Goal: Information Seeking & Learning: Learn about a topic

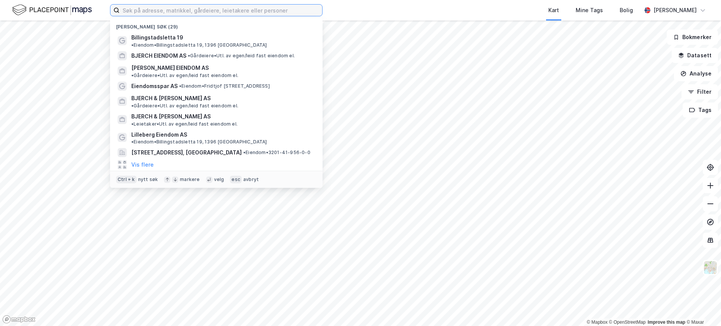
click at [232, 9] on input at bounding box center [221, 10] width 203 height 11
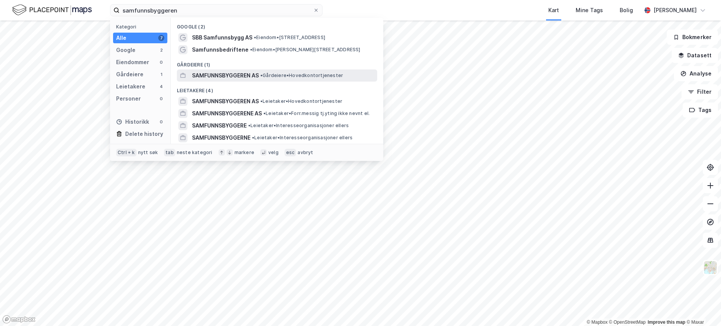
click at [216, 73] on span "SAMFUNNSBYGGEREN AS" at bounding box center [225, 75] width 67 height 9
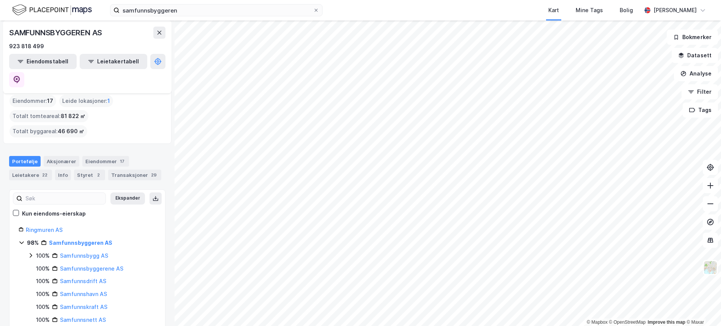
scroll to position [6, 0]
click at [99, 158] on div "Eiendommer 17" at bounding box center [105, 163] width 47 height 11
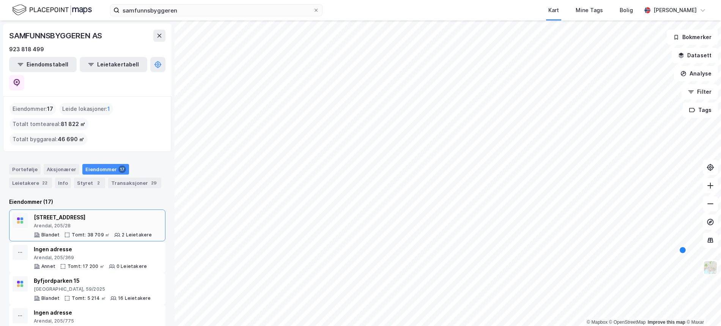
click at [79, 213] on div "[STREET_ADDRESS], 205/28" at bounding box center [93, 221] width 118 height 16
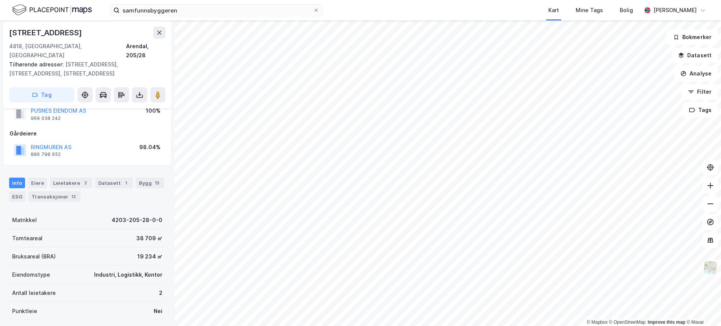
scroll to position [49, 0]
click at [113, 178] on div "Datasett 1" at bounding box center [114, 183] width 38 height 11
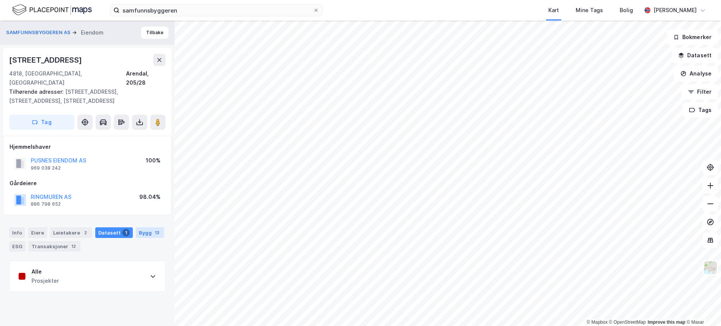
click at [153, 229] on div "13" at bounding box center [157, 233] width 8 height 8
click at [0, 0] on button "RINGMUREN AS" at bounding box center [0, 0] width 0 height 0
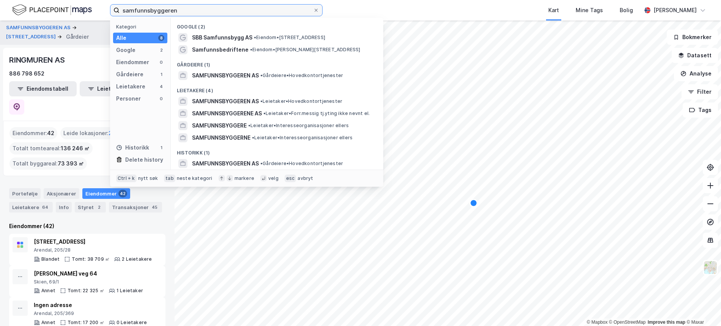
click at [179, 9] on input "samfunnsbyggeren" at bounding box center [217, 10] width 194 height 11
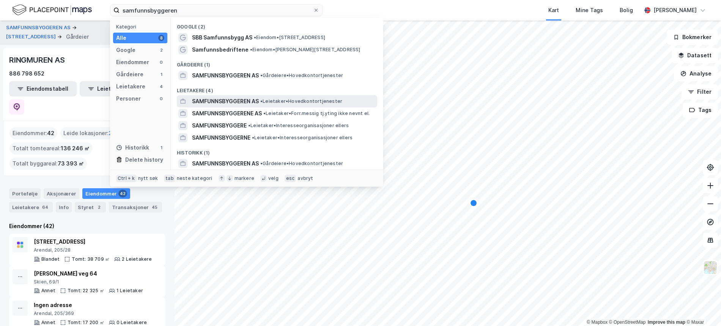
click at [201, 101] on span "SAMFUNNSBYGGEREN AS" at bounding box center [225, 101] width 67 height 9
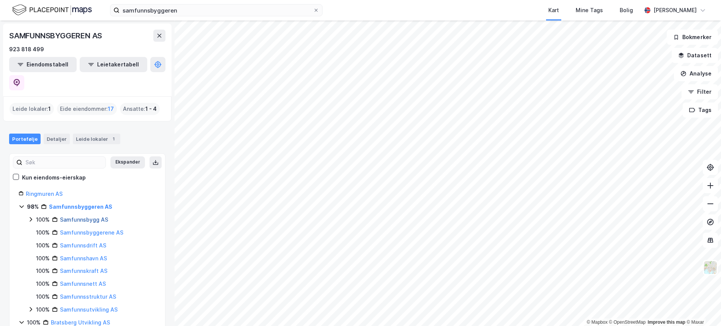
click at [69, 216] on link "Samfunnsbygg AS" at bounding box center [84, 219] width 48 height 6
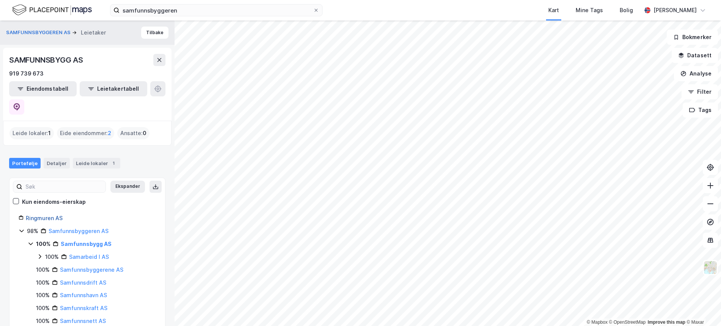
click at [44, 215] on link "Ringmuren AS" at bounding box center [44, 218] width 37 height 6
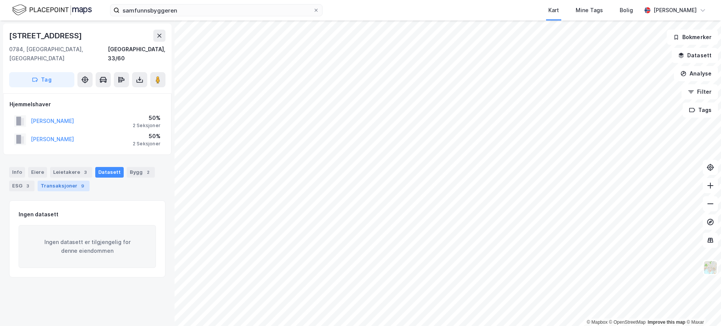
click at [55, 181] on div "Transaksjoner 9" at bounding box center [64, 186] width 52 height 11
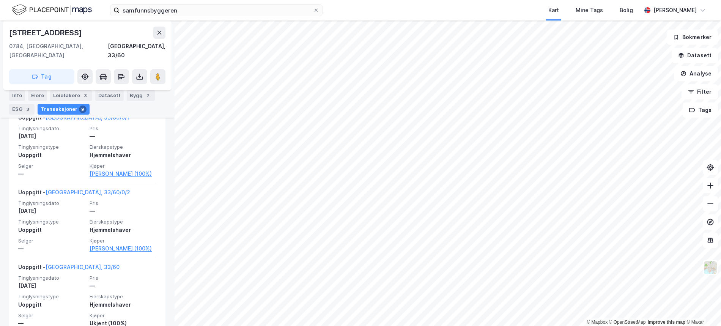
scroll to position [795, 0]
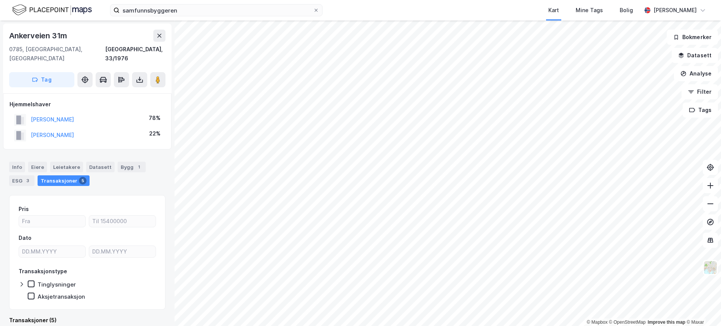
scroll to position [2, 0]
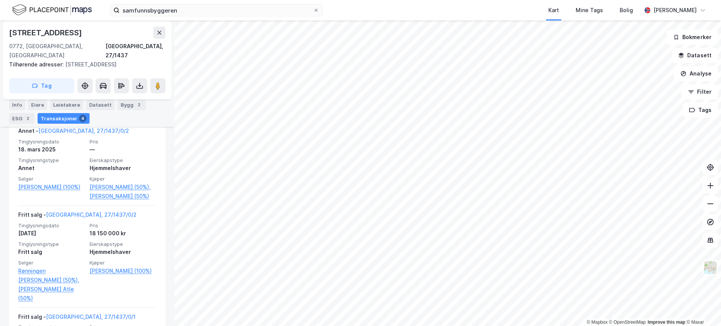
scroll to position [237, 0]
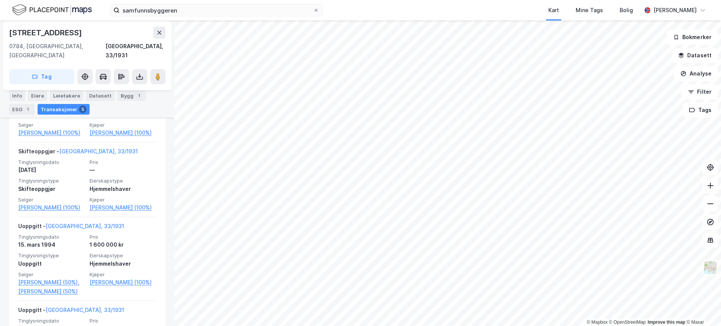
scroll to position [367, 0]
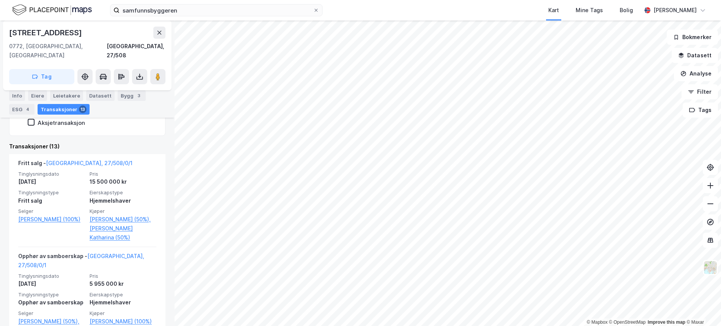
scroll to position [199, 0]
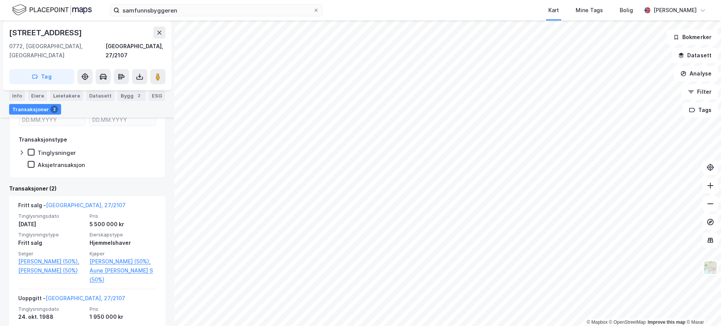
scroll to position [132, 0]
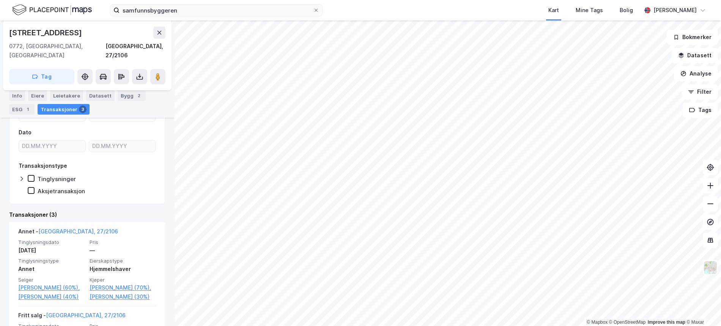
scroll to position [99, 0]
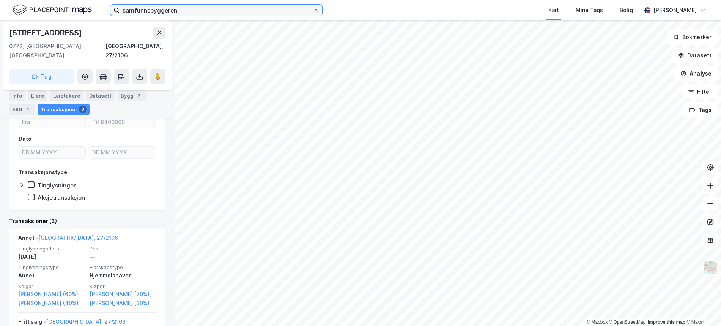
click at [190, 9] on input "samfunnsbyggeren" at bounding box center [217, 10] width 194 height 11
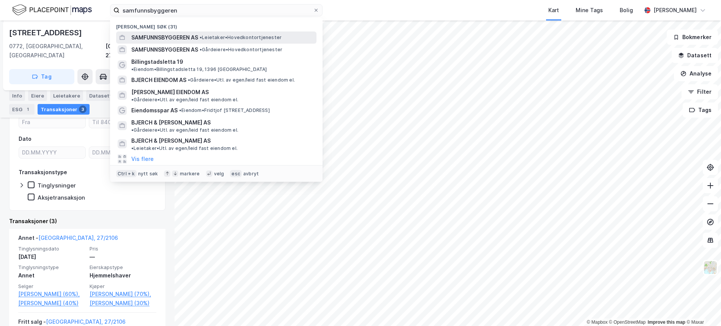
click at [179, 40] on span "SAMFUNNSBYGGEREN AS" at bounding box center [164, 37] width 67 height 9
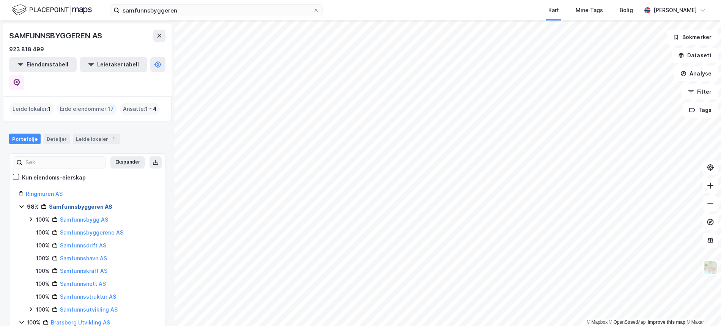
click at [90, 203] on link "Samfunnsbyggeren AS" at bounding box center [80, 206] width 63 height 6
click at [82, 203] on link "Samfunnsbyggeren AS" at bounding box center [80, 206] width 63 height 6
click at [91, 103] on div "Eide eiendommer : 17" at bounding box center [87, 109] width 60 height 12
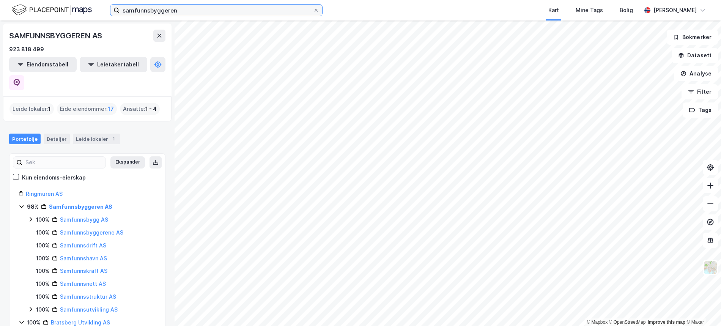
click at [201, 8] on input "samfunnsbyggeren" at bounding box center [217, 10] width 194 height 11
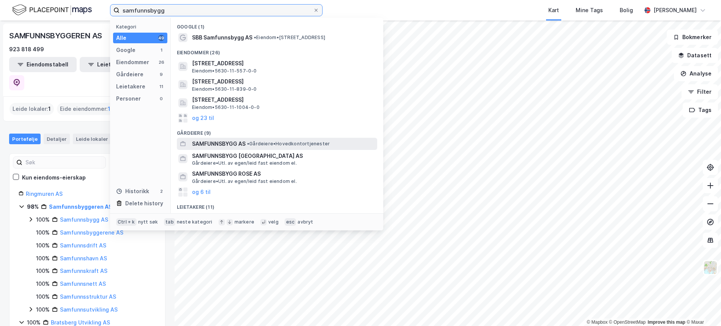
type input "samfunnsbygg"
click at [206, 142] on span "SAMFUNNSBYGG AS" at bounding box center [219, 143] width 54 height 9
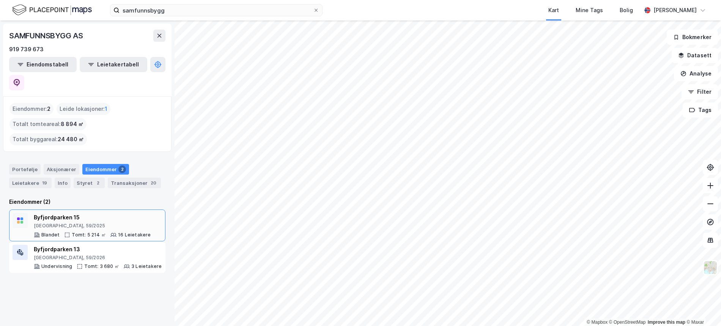
click at [69, 232] on icon at bounding box center [67, 235] width 6 height 6
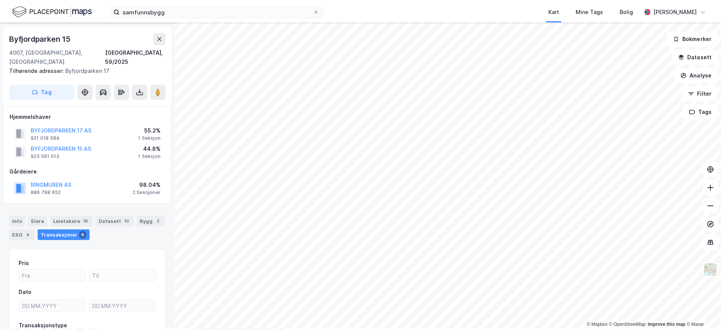
scroll to position [21, 0]
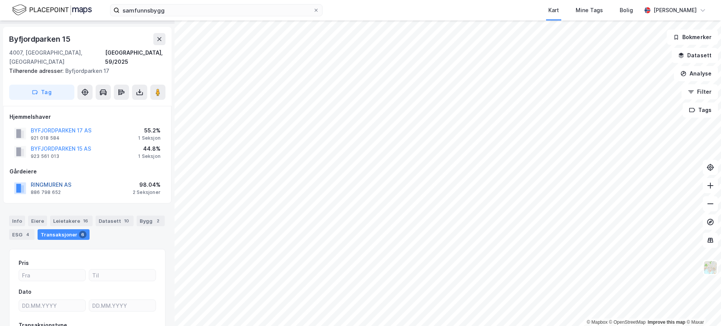
click at [0, 0] on button "RINGMUREN AS" at bounding box center [0, 0] width 0 height 0
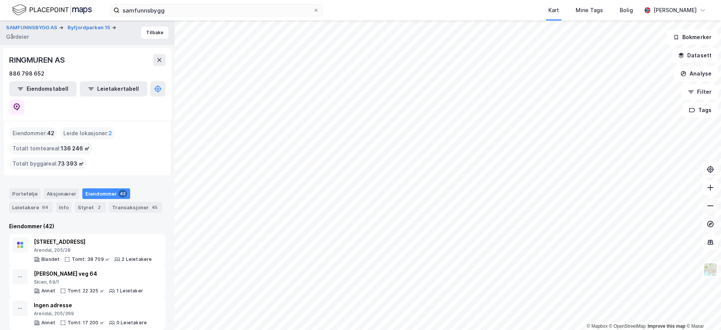
click at [715, 209] on button at bounding box center [710, 205] width 15 height 15
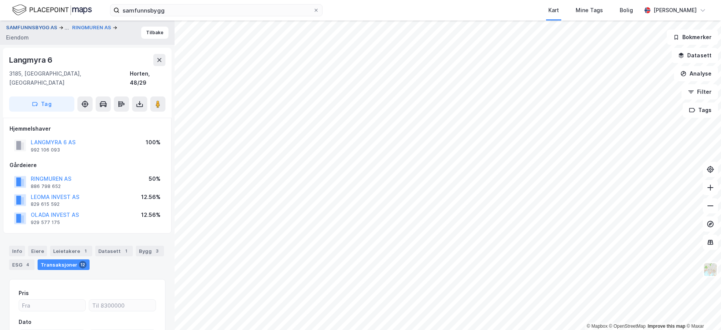
click at [43, 25] on button "SAMFUNNSBYGG AS" at bounding box center [32, 27] width 53 height 9
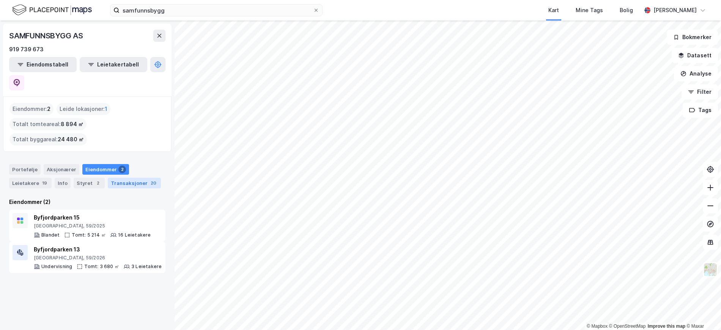
click at [125, 178] on div "Transaksjoner 20" at bounding box center [134, 183] width 53 height 11
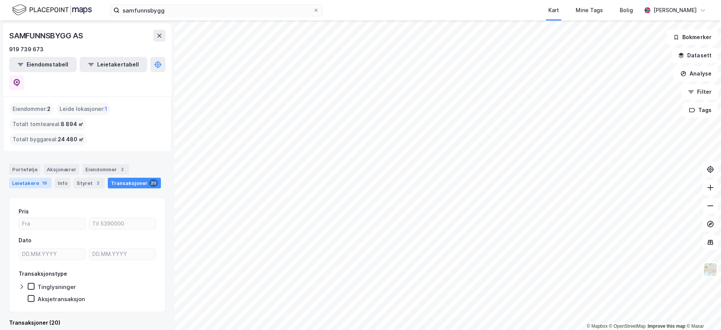
click at [29, 178] on div "Leietakere 19" at bounding box center [30, 183] width 43 height 11
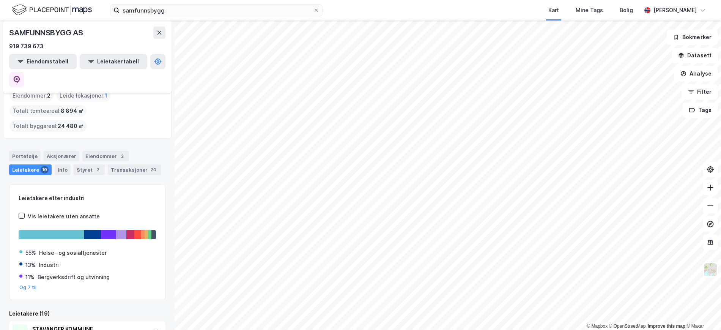
scroll to position [12, 0]
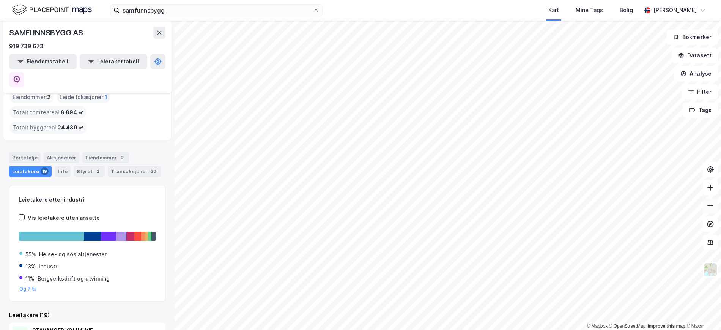
click at [712, 210] on button at bounding box center [710, 205] width 15 height 15
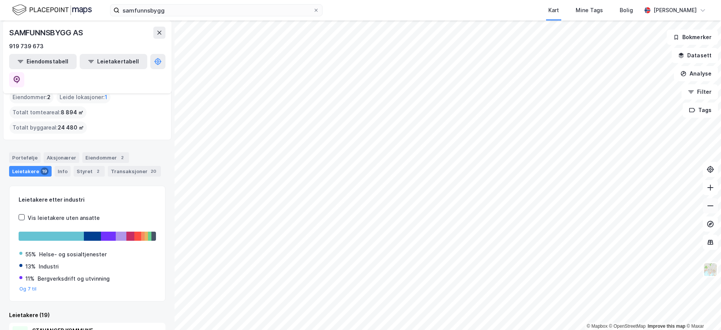
click at [712, 210] on button at bounding box center [710, 205] width 15 height 15
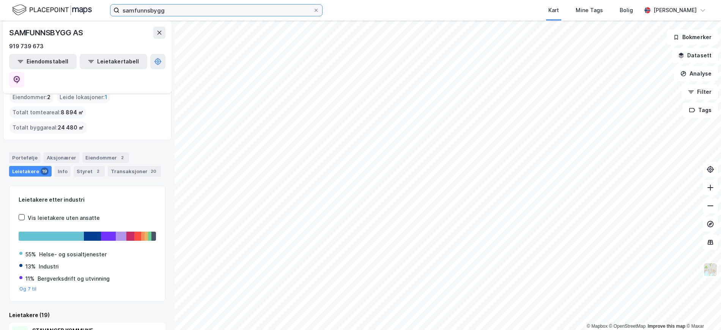
click at [189, 10] on input "samfunnsbygg" at bounding box center [217, 10] width 194 height 11
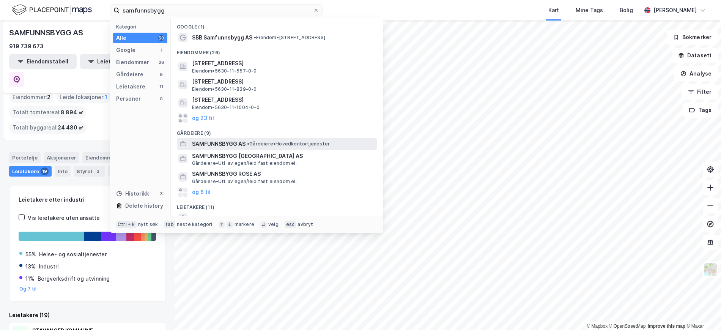
click at [202, 142] on span "SAMFUNNSBYGG AS" at bounding box center [219, 143] width 54 height 9
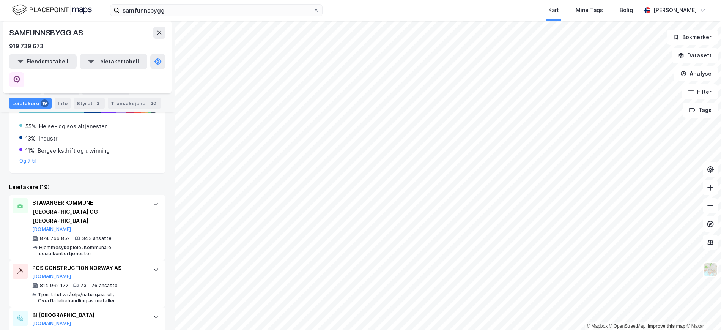
scroll to position [129, 0]
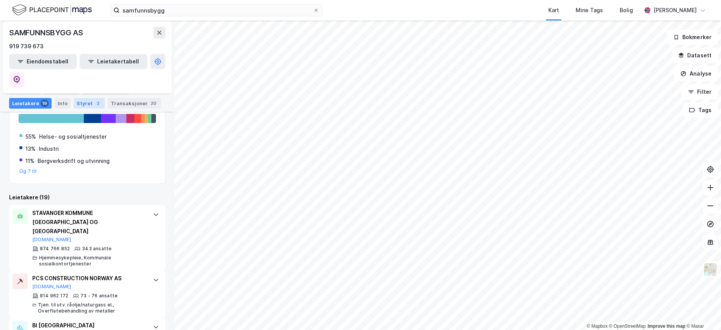
click at [85, 103] on div "Styret 2" at bounding box center [89, 103] width 31 height 11
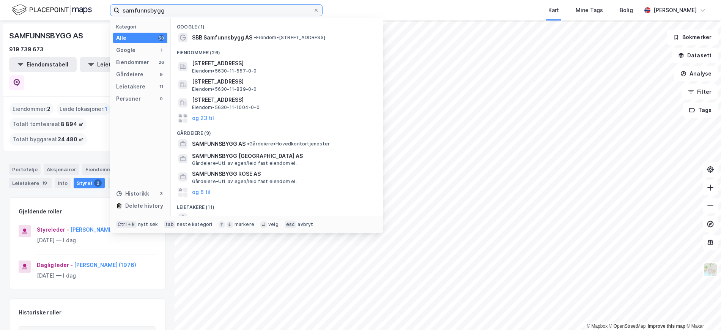
click at [169, 9] on input "samfunnsbygg" at bounding box center [217, 10] width 194 height 11
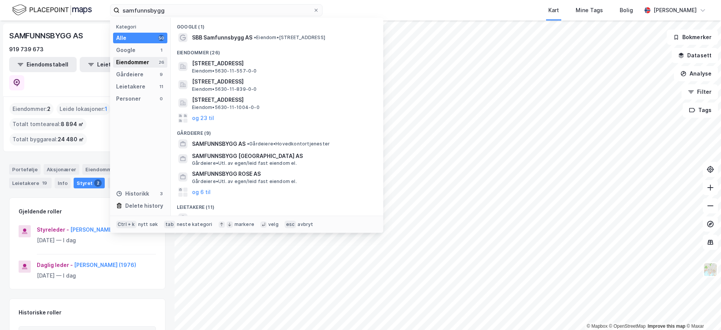
click at [143, 61] on div "Eiendommer" at bounding box center [132, 62] width 33 height 9
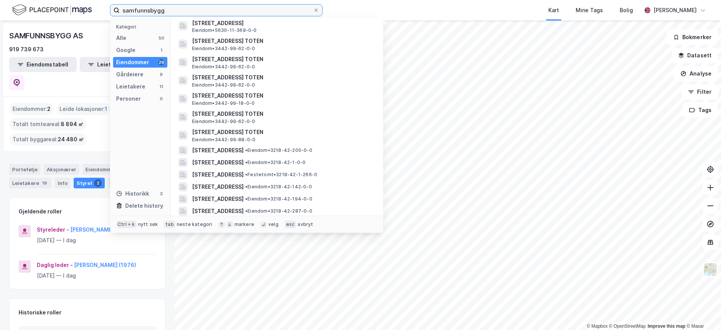
scroll to position [252, 0]
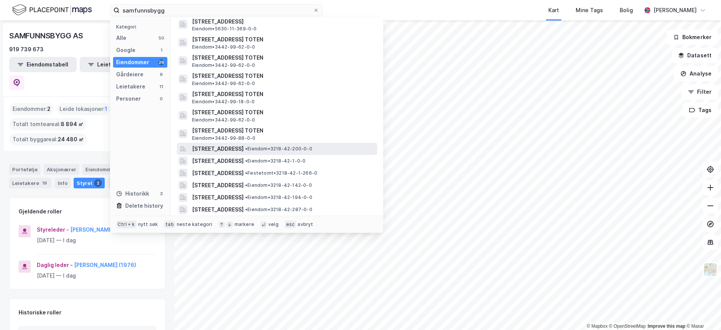
click at [216, 149] on span "[STREET_ADDRESS]" at bounding box center [218, 148] width 52 height 9
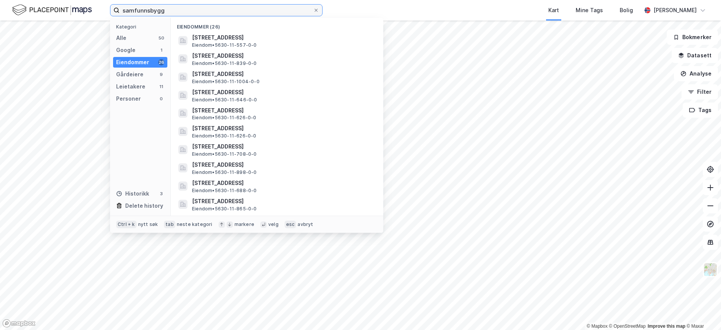
click at [181, 13] on input "samfunnsbygg" at bounding box center [217, 10] width 194 height 11
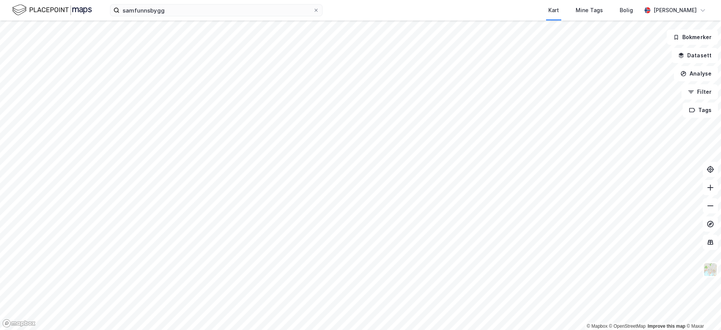
click at [415, 5] on div "Kart Mine Tags Bolig" at bounding box center [500, 10] width 282 height 20
